Goal: Task Accomplishment & Management: Use online tool/utility

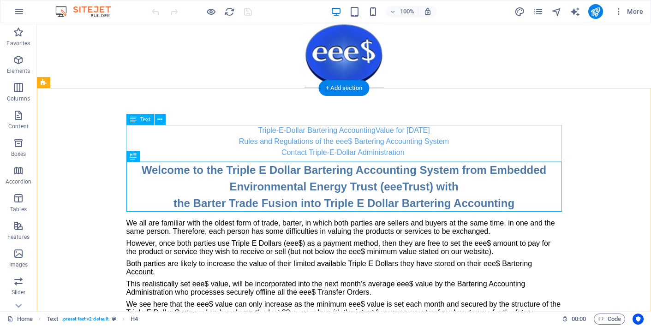
click at [463, 133] on div "Triple-E-Dollar Bartering Accounting Value for [DATE] Rules and Regulations of …" at bounding box center [344, 141] width 436 height 33
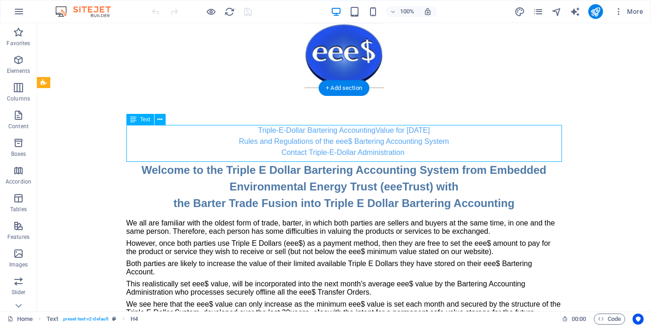
click at [463, 133] on div "Triple-E-Dollar Bartering Accounting Value for [DATE] Rules and Regulations of …" at bounding box center [344, 141] width 436 height 33
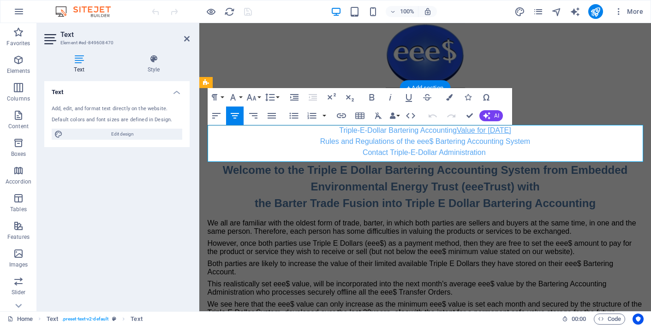
click at [502, 131] on link "Value for [DATE]" at bounding box center [484, 130] width 54 height 8
click at [501, 131] on link "Value for Septe 2025" at bounding box center [484, 130] width 69 height 8
click at [505, 130] on link "Value for Septem 2025" at bounding box center [484, 130] width 75 height 8
drag, startPoint x: 497, startPoint y: 138, endPoint x: 507, endPoint y: 131, distance: 11.7
click at [507, 131] on link "Value for [DATE]" at bounding box center [484, 130] width 54 height 8
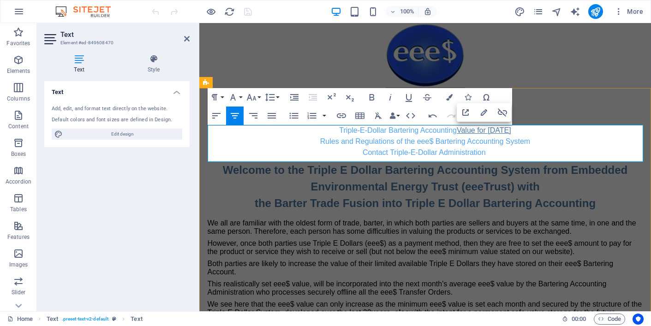
click at [512, 133] on link "Value for [DATE]" at bounding box center [484, 130] width 54 height 8
click at [541, 129] on p "Triple-E-Dollar Bartering Accounting Value for [DATE]" at bounding box center [426, 130] width 436 height 11
drag, startPoint x: 442, startPoint y: 131, endPoint x: 529, endPoint y: 133, distance: 86.8
click at [512, 133] on link "Value for [DATE]" at bounding box center [484, 130] width 54 height 8
click at [485, 112] on icon "button" at bounding box center [484, 112] width 11 height 11
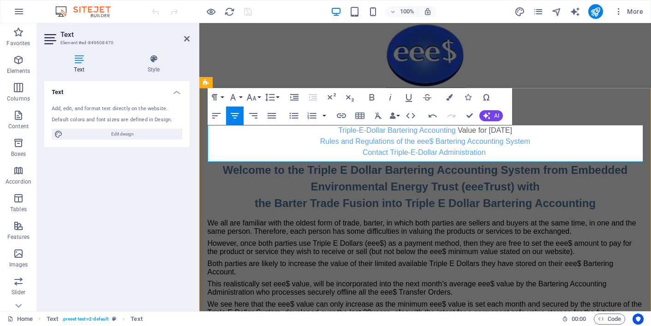
scroll to position [0, 30]
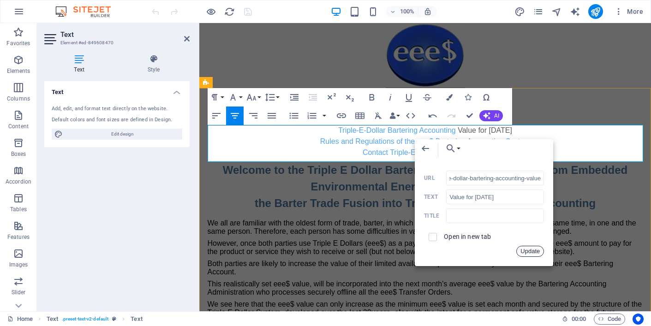
click at [530, 250] on button "Update" at bounding box center [531, 251] width 28 height 11
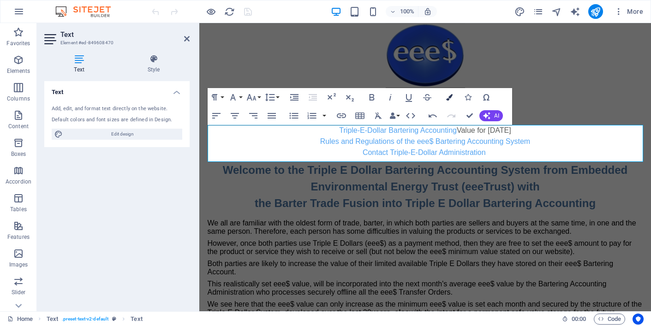
click at [448, 97] on icon "button" at bounding box center [449, 97] width 6 height 6
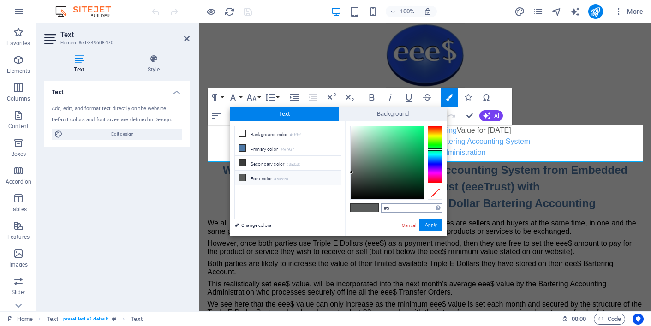
type input "#"
type input "#53a4f2"
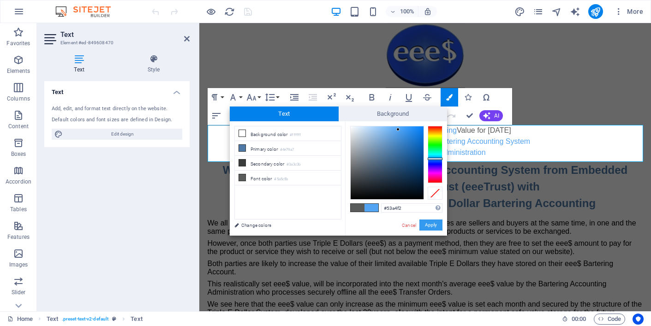
click at [431, 224] on button "Apply" at bounding box center [431, 225] width 23 height 11
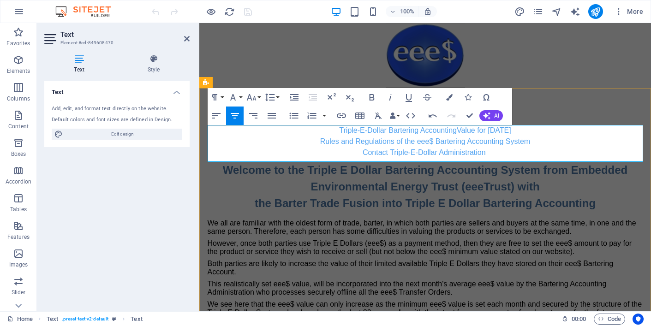
click at [319, 131] on p "Triple-E-Dollar Bartering Accounting Value for [DATE]" at bounding box center [426, 130] width 436 height 11
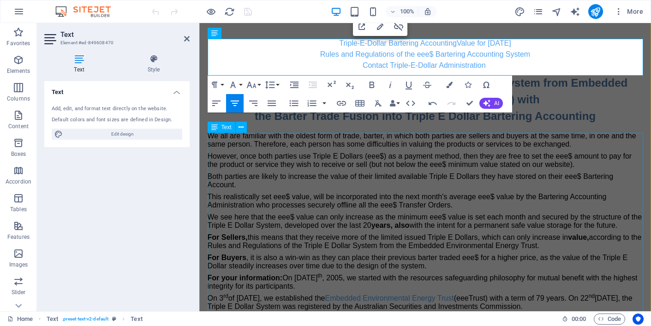
scroll to position [90, 0]
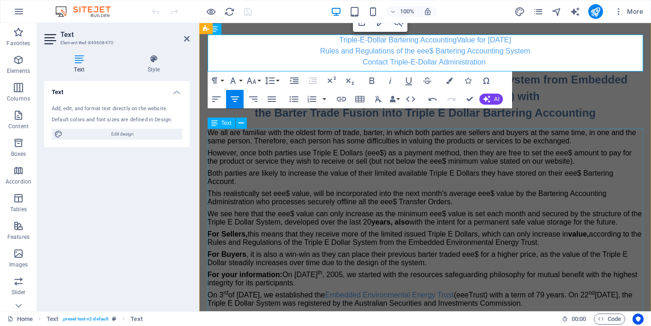
click at [395, 158] on div "We all are familiar with the oldest form of trade, barter, in which both partie…" at bounding box center [426, 257] width 436 height 256
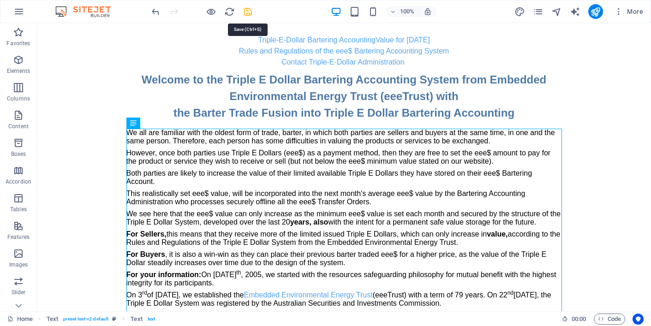
click at [248, 12] on icon "save" at bounding box center [248, 11] width 11 height 11
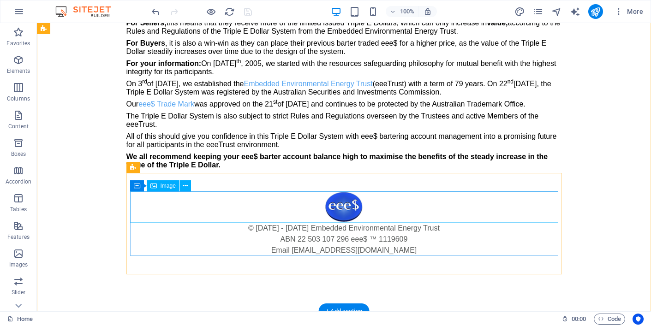
scroll to position [302, 0]
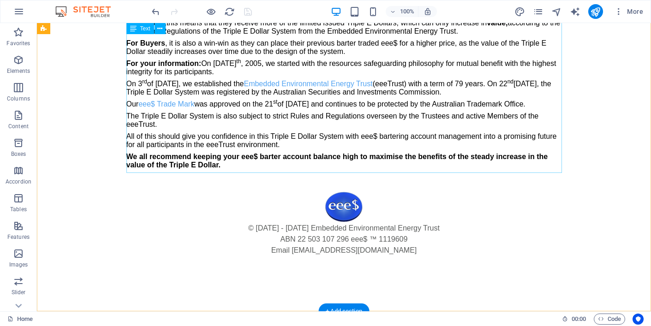
click at [291, 116] on div "We all are familiar with the oldest form of trade, barter, in which both partie…" at bounding box center [344, 45] width 436 height 256
click at [291, 115] on div "We all are familiar with the oldest form of trade, barter, in which both partie…" at bounding box center [344, 45] width 436 height 256
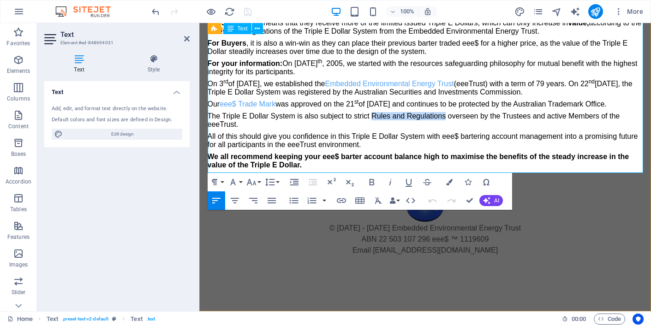
drag, startPoint x: 372, startPoint y: 115, endPoint x: 446, endPoint y: 115, distance: 74.8
click at [446, 115] on p "The Triple E Dollar System is also subject to strict Rules and Regulations over…" at bounding box center [426, 120] width 436 height 17
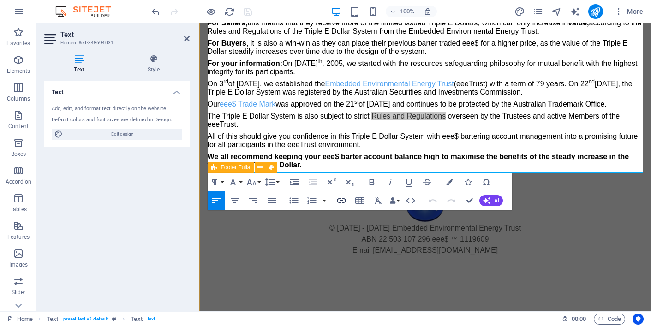
click at [343, 200] on icon "button" at bounding box center [341, 201] width 9 height 5
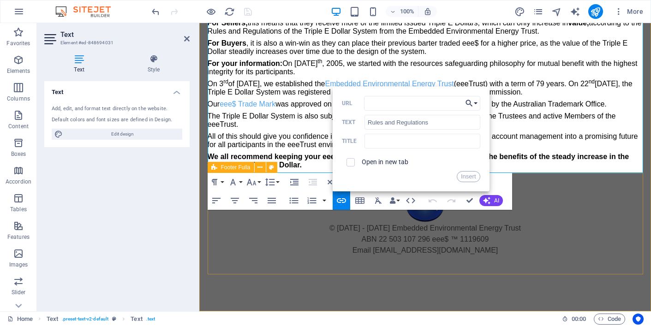
click at [475, 102] on button "Choose Link" at bounding box center [472, 103] width 18 height 15
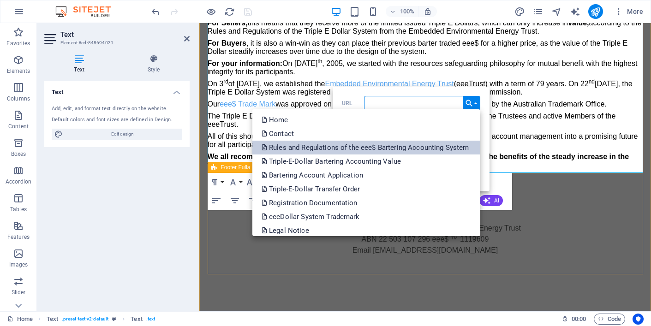
click at [298, 147] on p "Rules and Regulations of the eee$ Bartering Accounting System" at bounding box center [367, 148] width 210 height 14
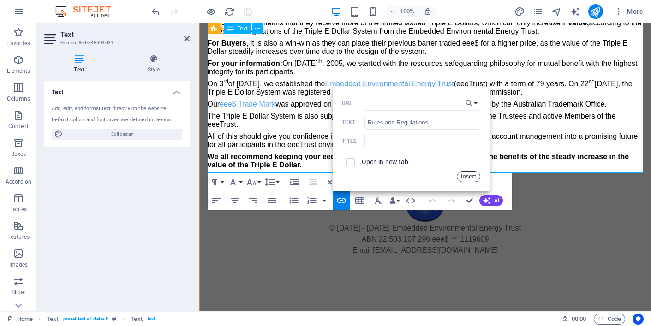
click at [470, 176] on button "Insert" at bounding box center [469, 176] width 24 height 11
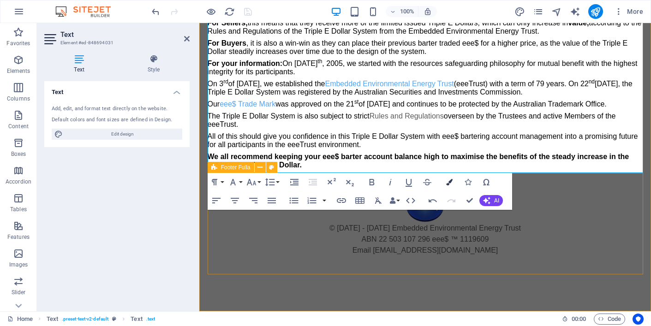
click at [450, 182] on icon "button" at bounding box center [449, 182] width 6 height 6
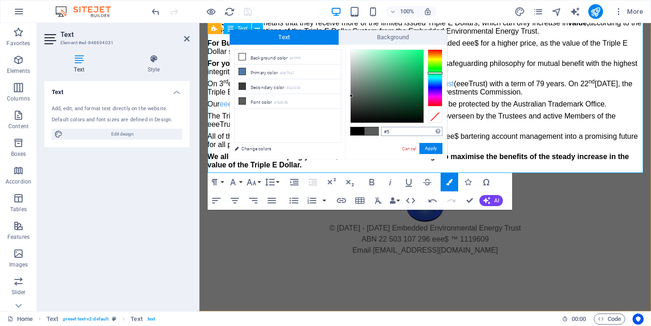
type input "#"
type input "#53a4f2"
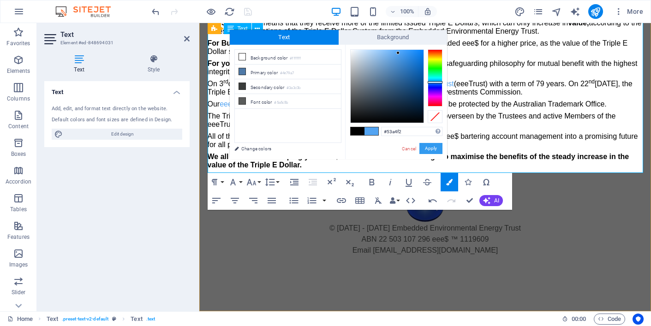
click at [429, 148] on button "Apply" at bounding box center [431, 148] width 23 height 11
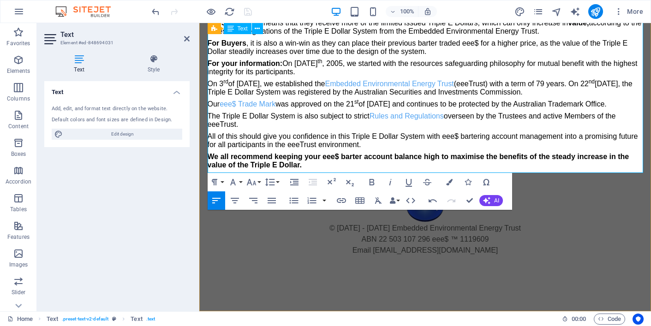
click at [467, 113] on p "The Triple E Dollar System is also subject to strict Rules and Regulations over…" at bounding box center [426, 120] width 436 height 17
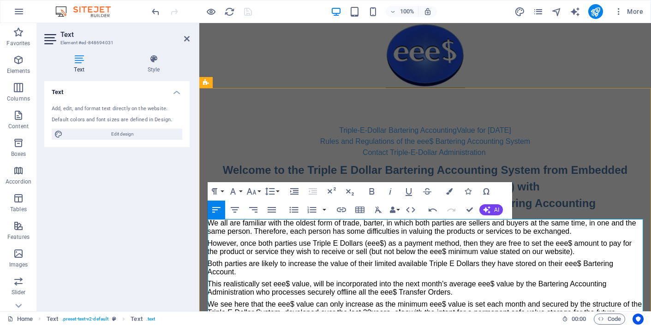
scroll to position [0, 0]
click at [330, 243] on p "However, once both parties use Triple E Dollars (eee$) as a payment method, the…" at bounding box center [426, 248] width 436 height 17
click at [300, 145] on div "Triple-E-Dollar Bartering Accounting Value for [DATE] Rules and Regulations of …" at bounding box center [426, 141] width 436 height 33
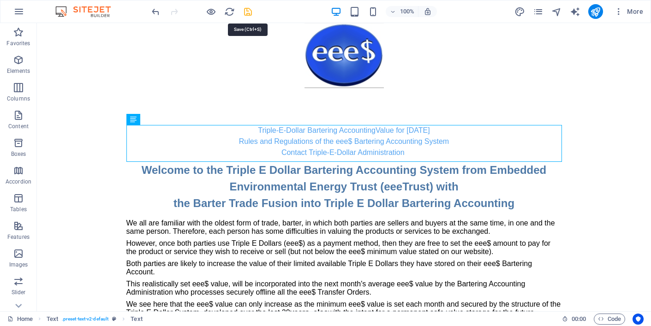
click at [248, 10] on icon "save" at bounding box center [248, 11] width 11 height 11
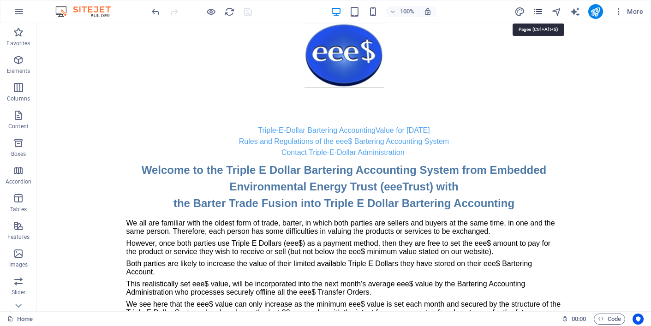
click at [539, 11] on icon "pages" at bounding box center [538, 11] width 11 height 11
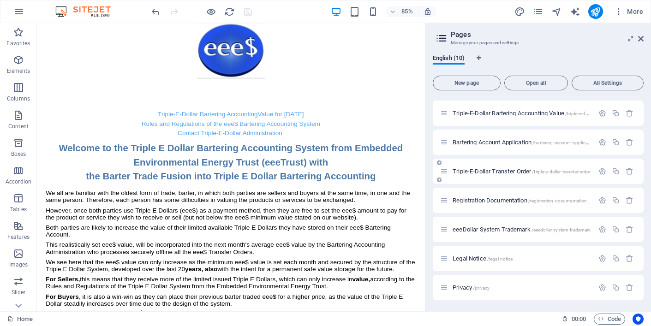
scroll to position [84, 0]
click at [483, 172] on span "Triple-E-Dollar Transfer Order /triple-e-dollar-transfer-order" at bounding box center [522, 171] width 138 height 7
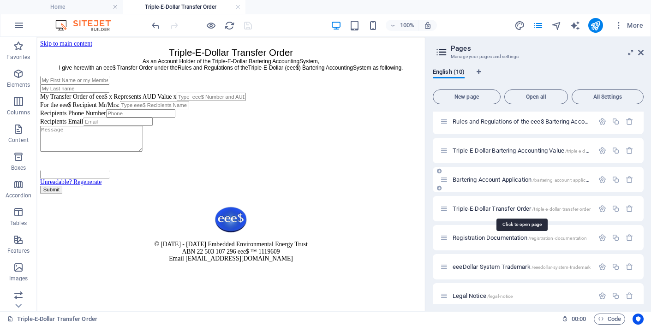
scroll to position [0, 0]
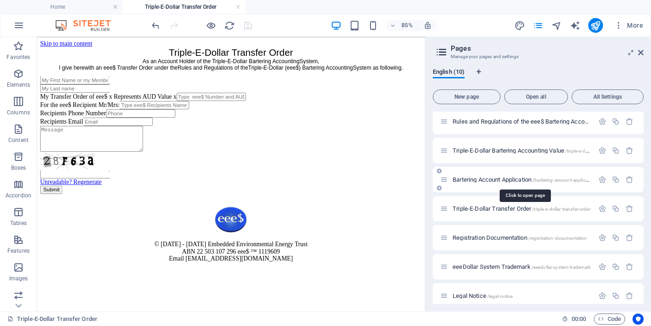
click at [477, 178] on span "Bartering Account Application /bartering-account-application" at bounding box center [524, 179] width 143 height 7
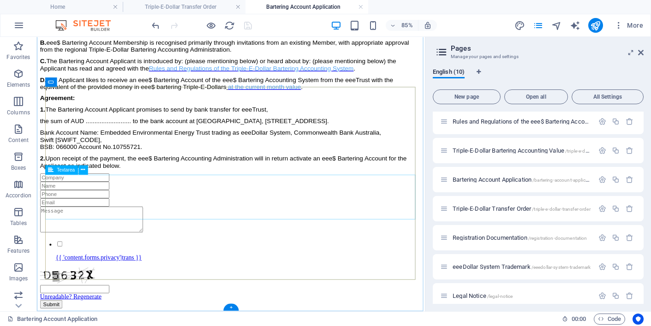
scroll to position [185, 0]
click at [146, 276] on div "{{ 'content.forms.privacy'|trans }}" at bounding box center [265, 288] width 449 height 25
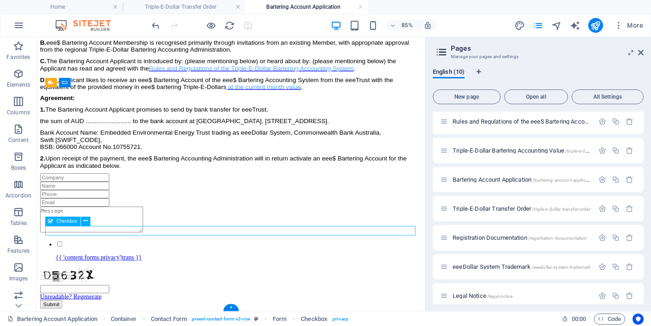
click at [187, 276] on div "{{ 'content.forms.privacy'|trans }}" at bounding box center [265, 288] width 449 height 25
click at [85, 220] on icon at bounding box center [86, 221] width 4 height 8
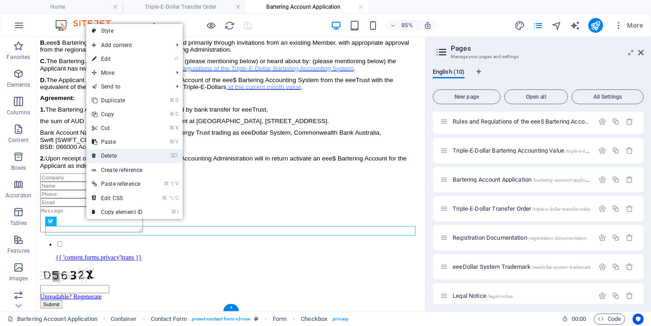
click at [114, 157] on link "⌦ Delete" at bounding box center [117, 156] width 62 height 14
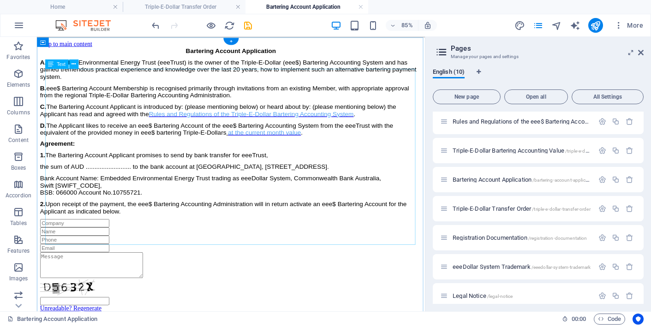
scroll to position [0, 0]
click at [248, 26] on icon "save" at bounding box center [248, 25] width 11 height 11
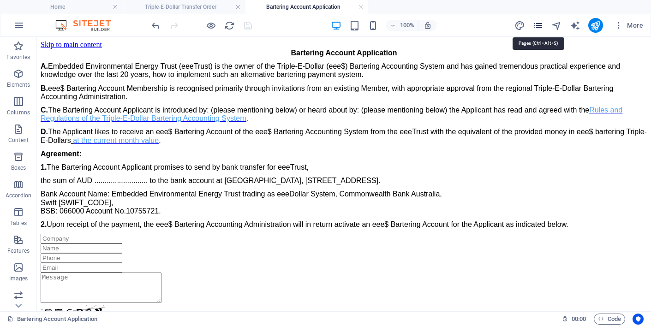
click at [538, 24] on icon "pages" at bounding box center [538, 25] width 11 height 11
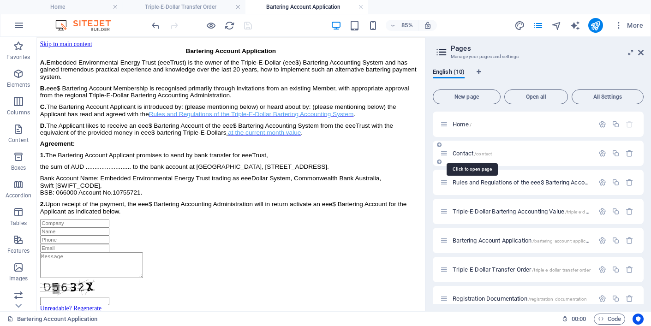
click at [462, 152] on span "Contact /contact" at bounding box center [472, 153] width 39 height 7
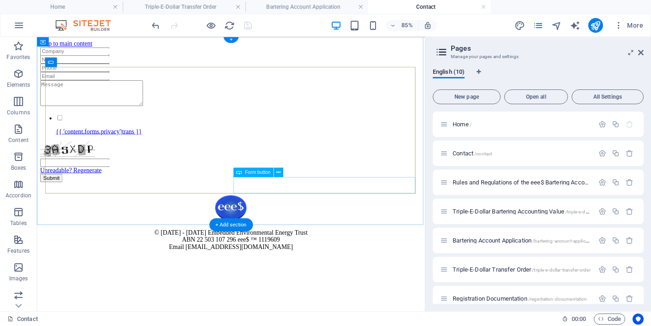
scroll to position [0, 0]
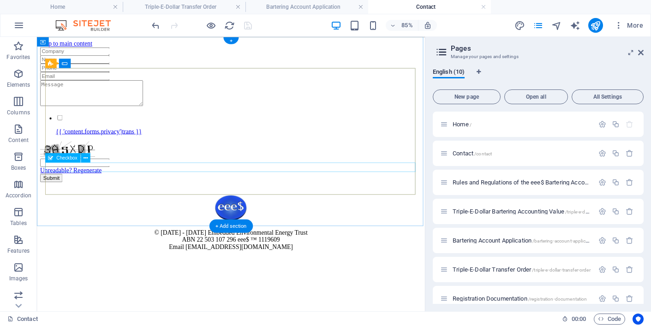
click at [120, 152] on div "{{ 'content.forms.privacy'|trans }}" at bounding box center [265, 139] width 449 height 25
click at [87, 157] on icon at bounding box center [86, 158] width 4 height 8
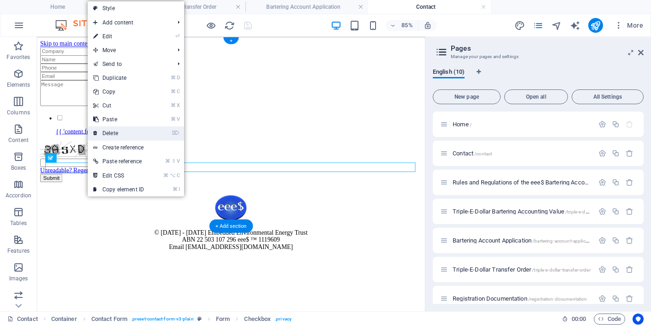
click at [114, 133] on link "⌦ Delete" at bounding box center [119, 133] width 62 height 14
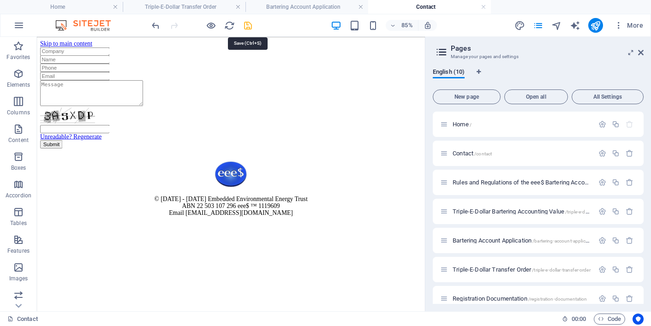
click at [247, 24] on icon "save" at bounding box center [248, 25] width 11 height 11
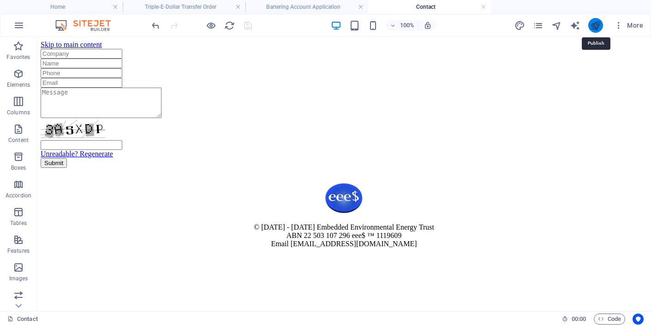
click at [595, 27] on icon "publish" at bounding box center [595, 25] width 11 height 11
